Goal: Task Accomplishment & Management: Manage account settings

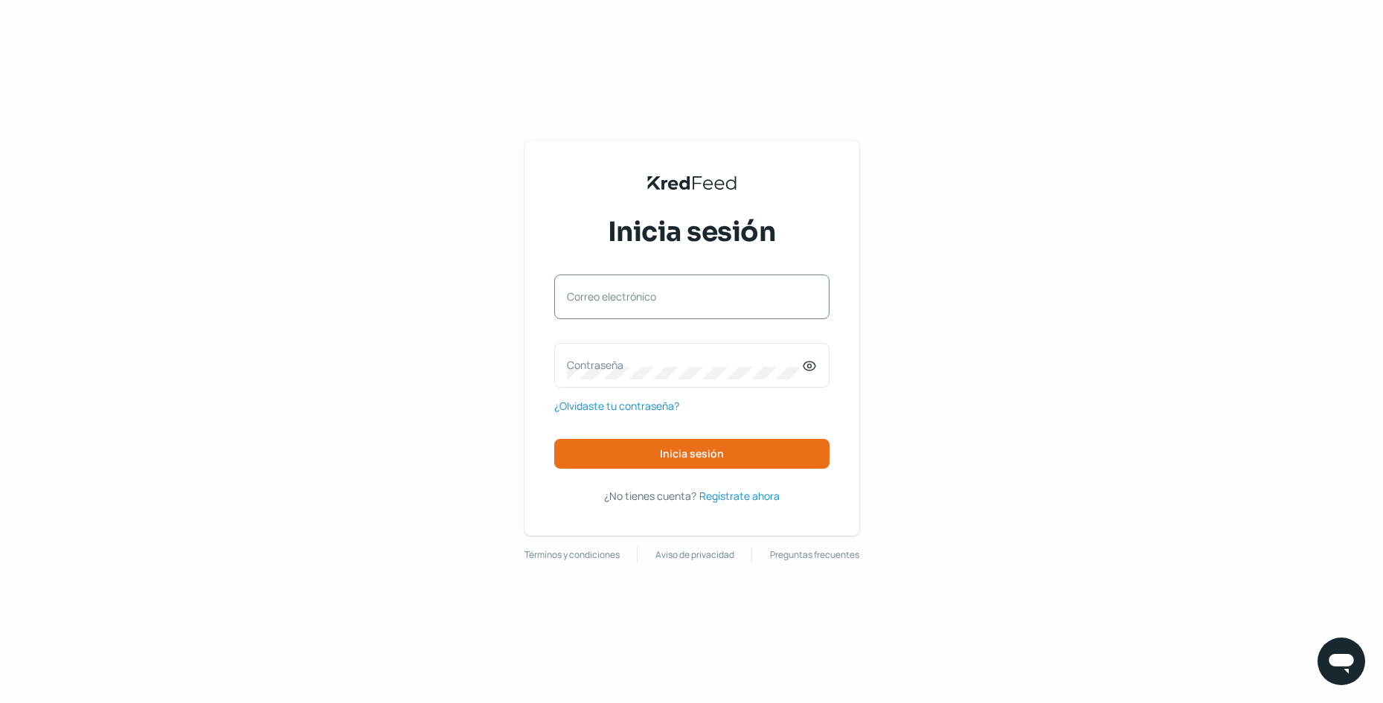
click at [675, 291] on label "Correo electrónico" at bounding box center [684, 296] width 235 height 14
click at [675, 297] on input "Correo electrónico" at bounding box center [692, 303] width 250 height 13
click at [680, 297] on div "Correo electrónico" at bounding box center [691, 296] width 275 height 45
type input "h"
type input "[EMAIL_ADDRESS][DOMAIN_NAME]"
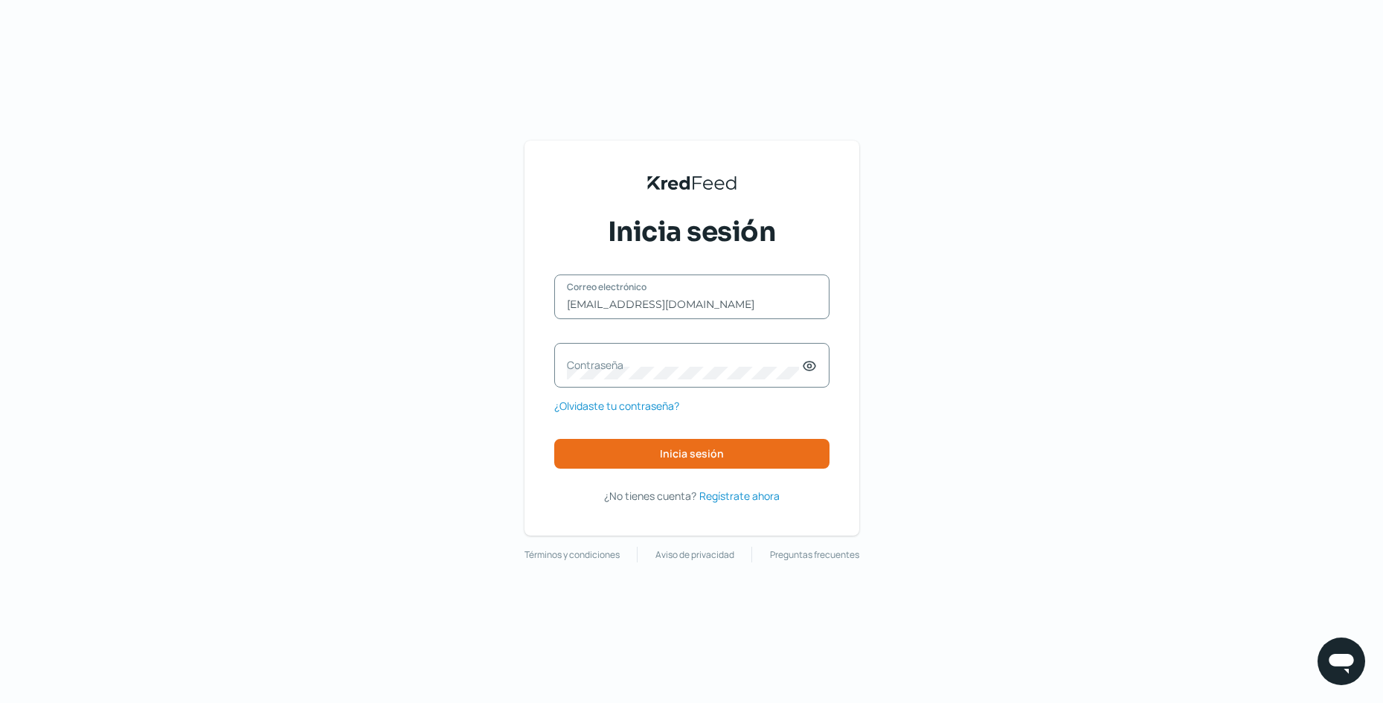
drag, startPoint x: 692, startPoint y: 369, endPoint x: 689, endPoint y: 355, distance: 14.3
click at [692, 369] on label "Contraseña" at bounding box center [684, 365] width 235 height 14
click at [681, 452] on span "Inicia sesión" at bounding box center [692, 453] width 64 height 10
